Goal: Transaction & Acquisition: Purchase product/service

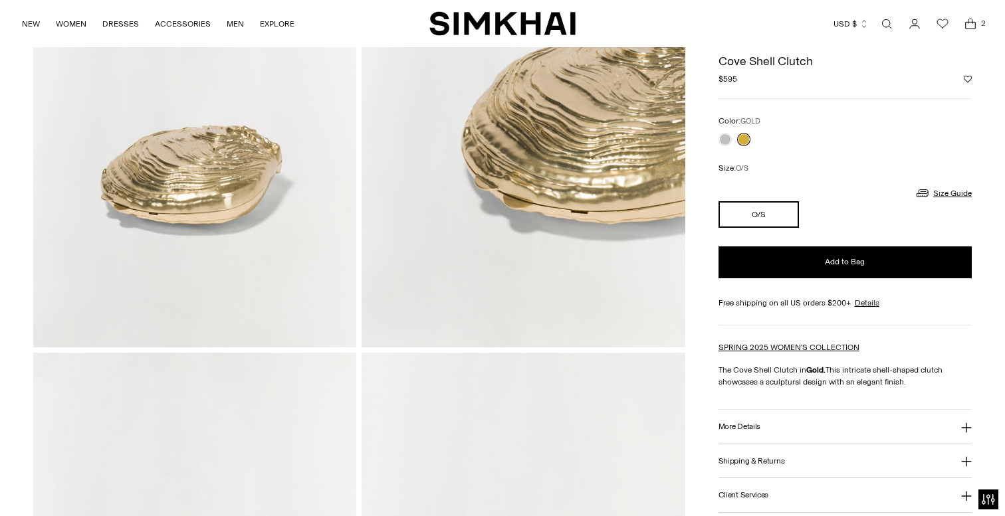
scroll to position [639, 0]
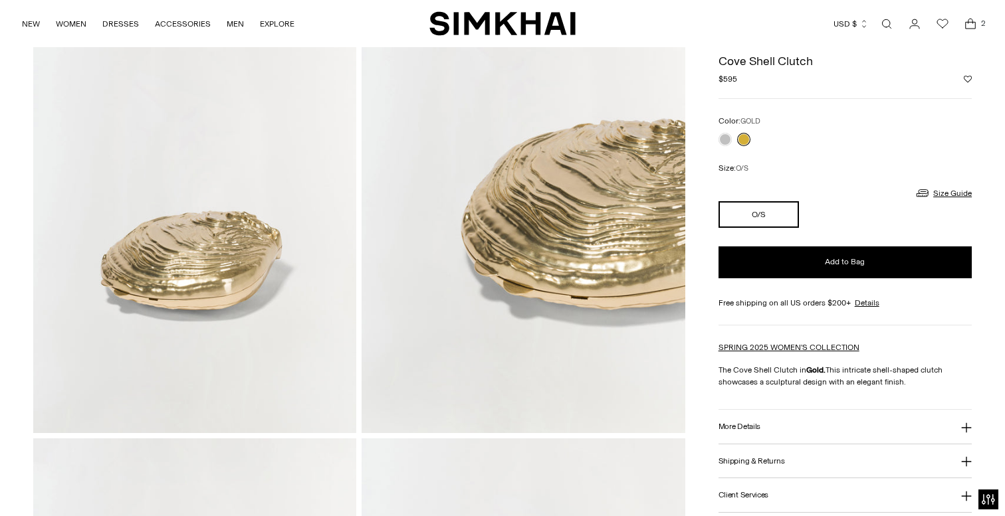
click at [746, 215] on button "O/S" at bounding box center [758, 214] width 81 height 27
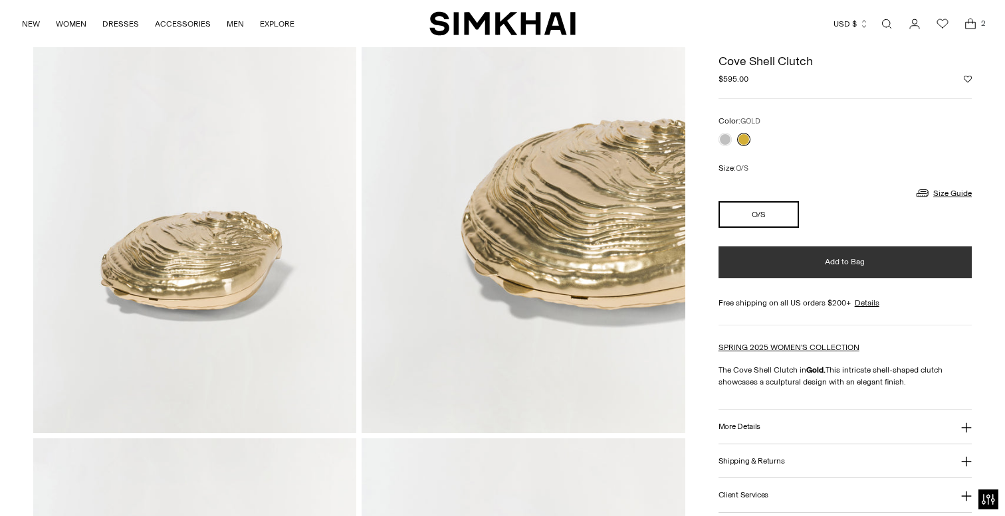
click at [823, 260] on button "Add to Bag" at bounding box center [844, 263] width 253 height 32
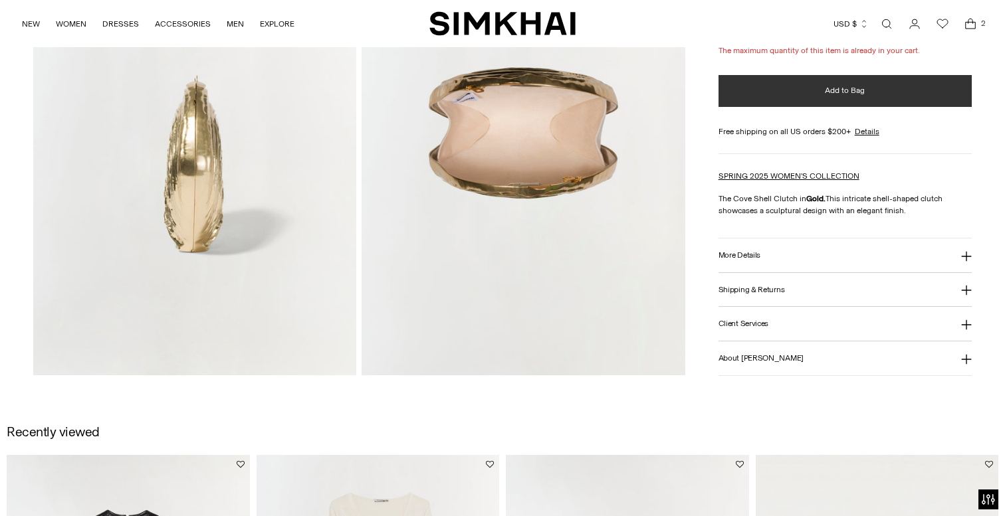
scroll to position [1185, 0]
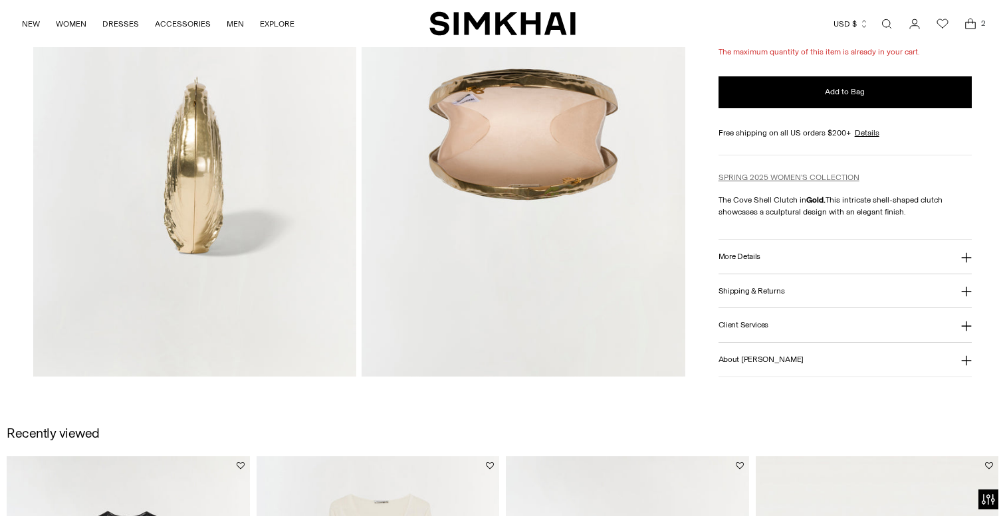
click at [758, 179] on link "SPRING 2025 WOMEN'S COLLECTION" at bounding box center [788, 177] width 141 height 9
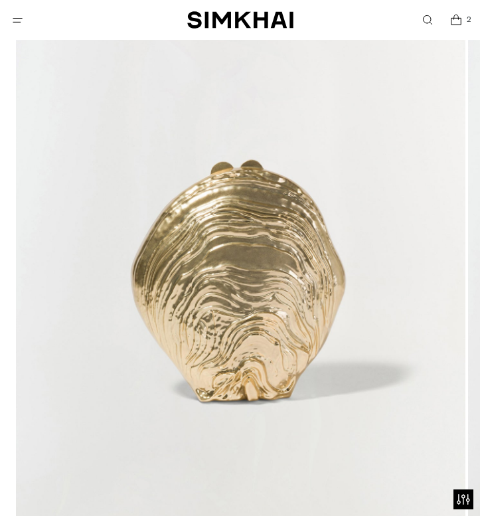
scroll to position [247, 0]
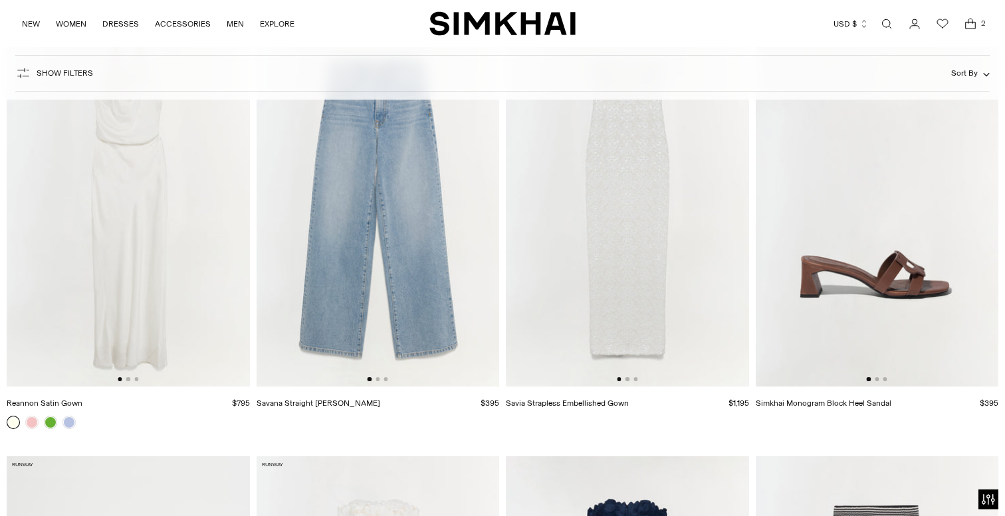
scroll to position [3364, 0]
